Goal: Task Accomplishment & Management: Use online tool/utility

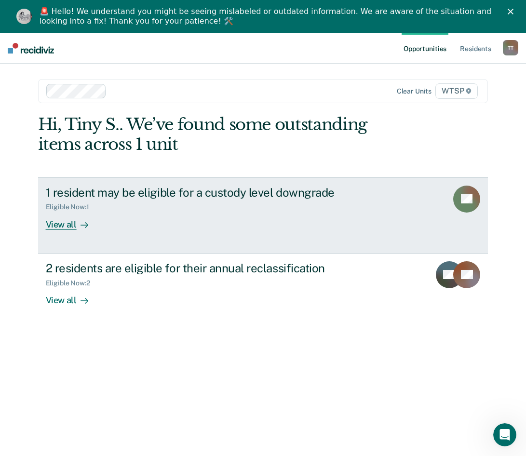
click at [148, 192] on div "1 resident may be eligible for a custody level downgrade" at bounding box center [215, 193] width 338 height 14
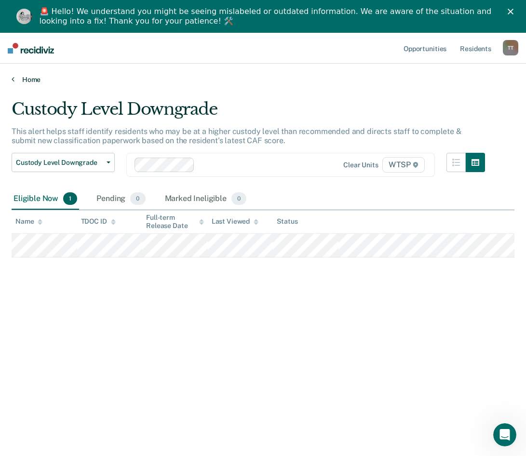
click at [31, 80] on link "Home" at bounding box center [263, 79] width 503 height 9
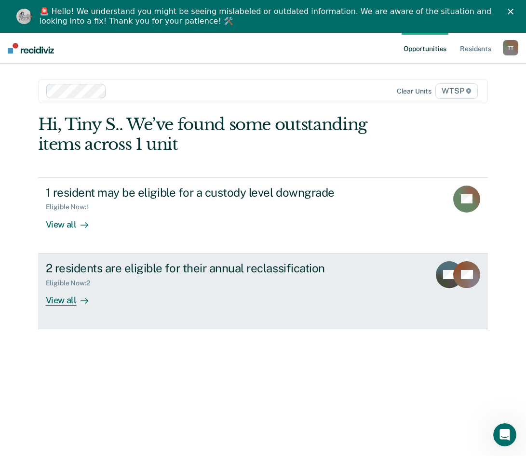
click at [156, 265] on div "2 residents are eligible for their annual reclassification" at bounding box center [215, 268] width 338 height 14
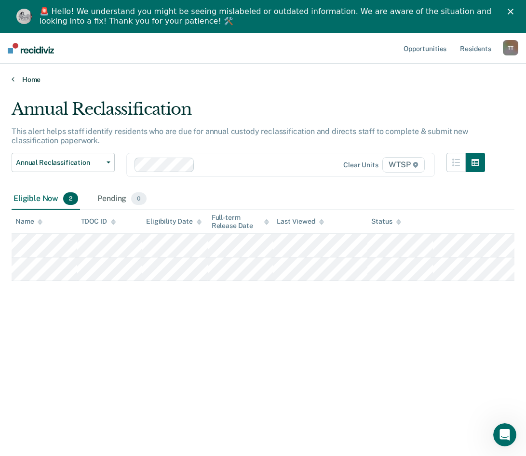
click at [27, 79] on link "Home" at bounding box center [263, 79] width 503 height 9
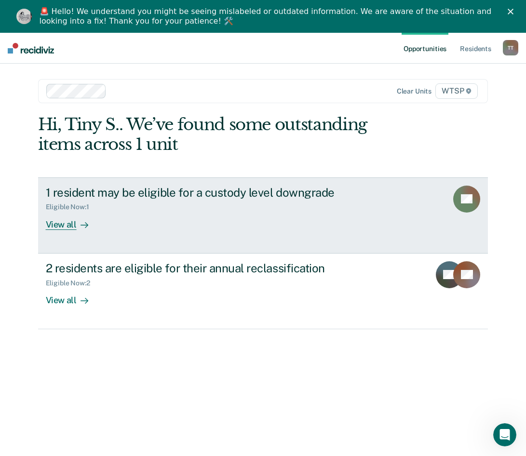
click at [82, 193] on div "1 resident may be eligible for a custody level downgrade" at bounding box center [215, 193] width 338 height 14
